Goal: Task Accomplishment & Management: Manage account settings

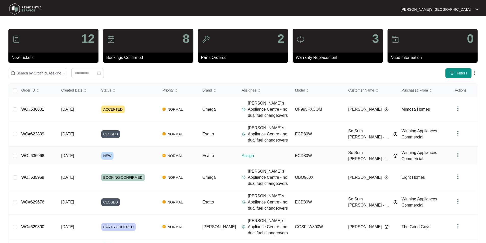
click at [32, 156] on link "WO#636968" at bounding box center [32, 156] width 23 height 4
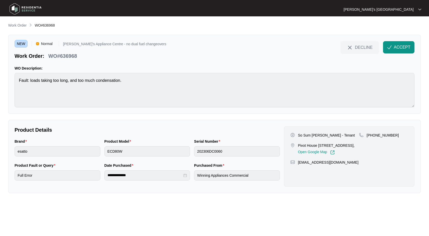
click at [314, 135] on p "So Sum [PERSON_NAME] - Tenant" at bounding box center [326, 135] width 57 height 5
copy p "[PERSON_NAME]"
click at [70, 54] on p "WO#636968" at bounding box center [62, 55] width 29 height 7
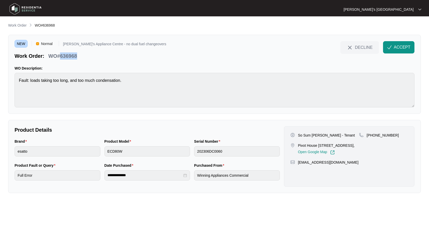
copy p "636968"
click at [399, 51] on button "ACCEPT" at bounding box center [398, 47] width 31 height 12
